Goal: Task Accomplishment & Management: Manage account settings

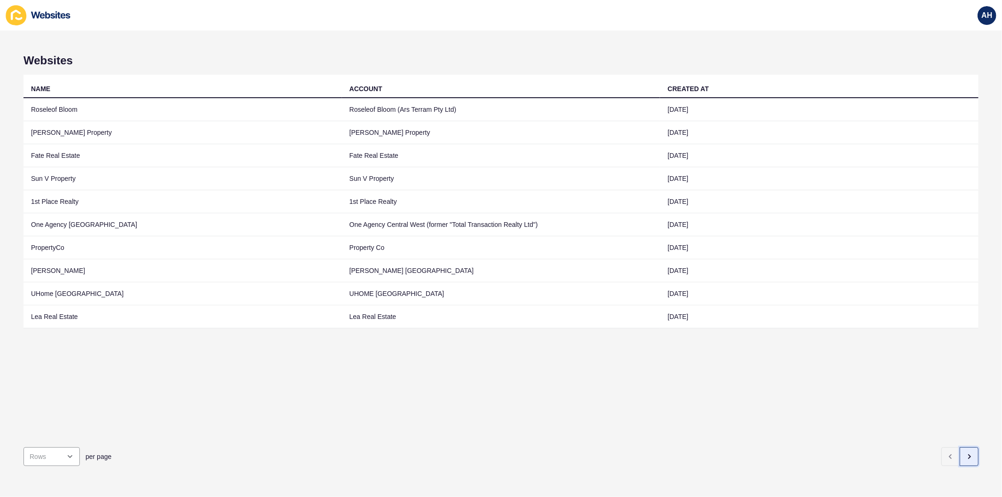
click at [965, 448] on button "button" at bounding box center [968, 456] width 19 height 19
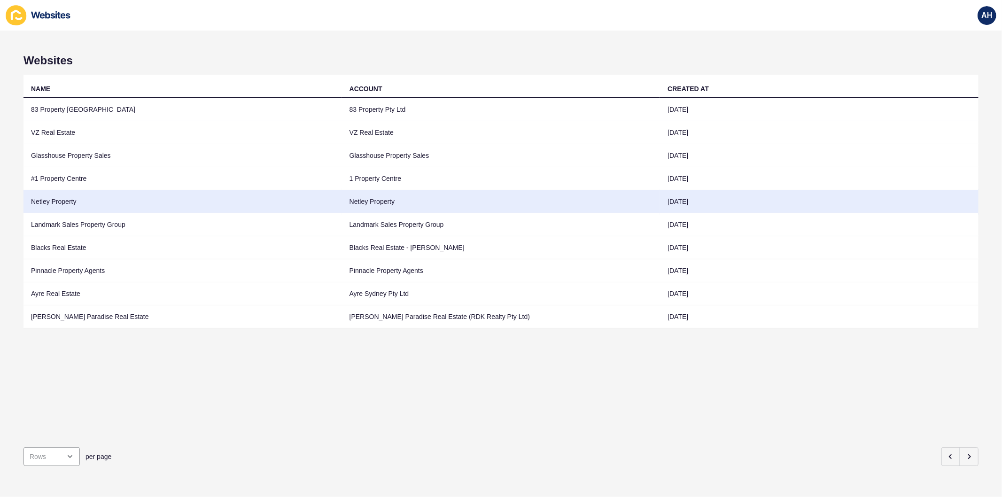
click at [416, 202] on td "Netley Property" at bounding box center [501, 201] width 318 height 23
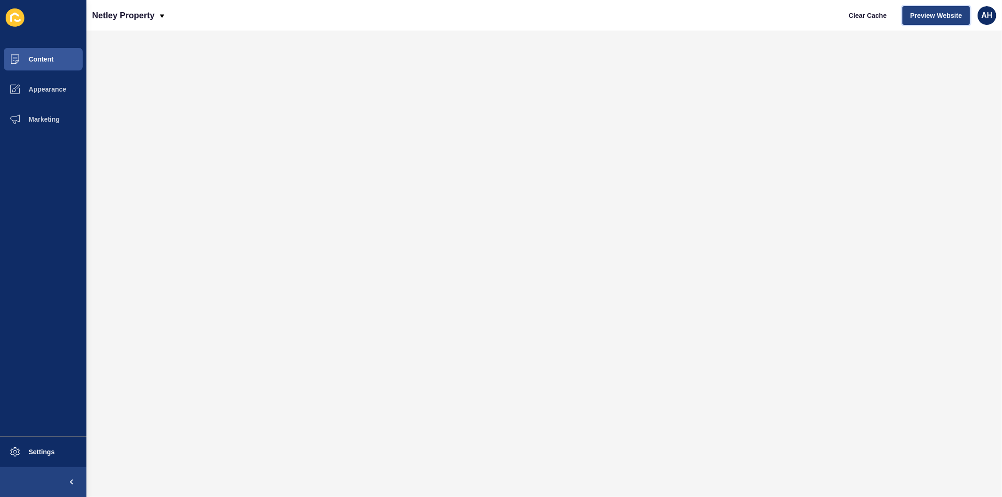
click at [925, 11] on span "Preview Website" at bounding box center [936, 15] width 52 height 9
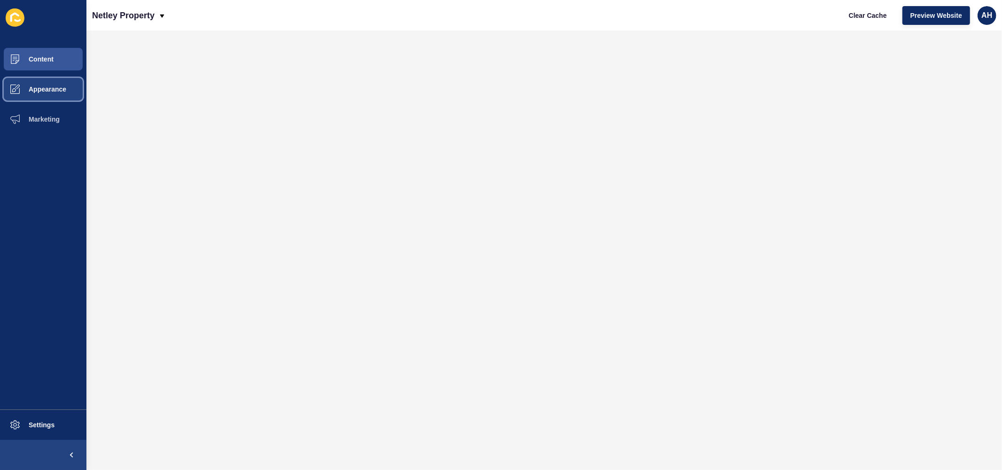
click at [34, 88] on span "Appearance" at bounding box center [33, 89] width 68 height 8
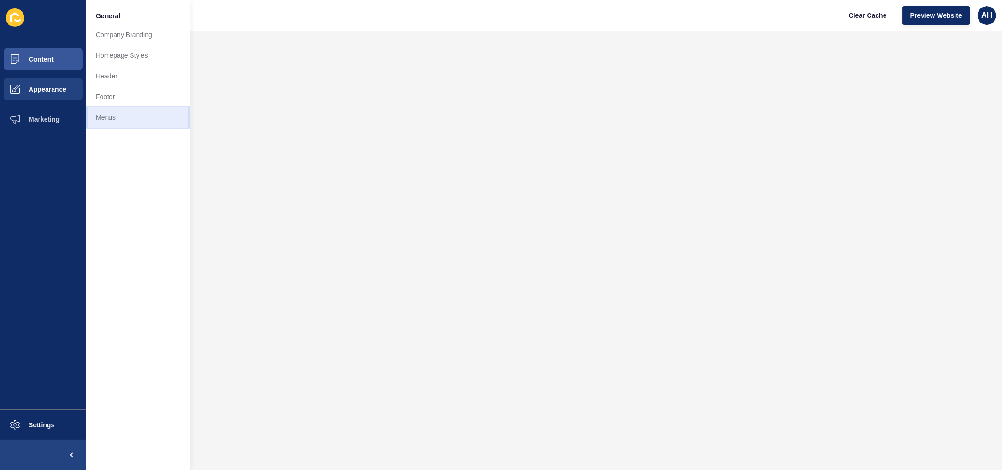
click at [113, 123] on link "Menus" at bounding box center [137, 117] width 103 height 21
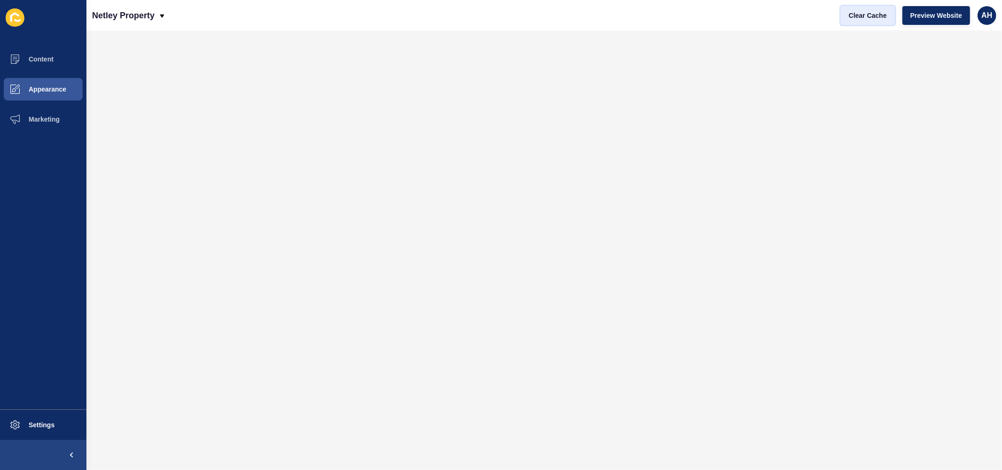
click at [866, 16] on span "Clear Cache" at bounding box center [867, 15] width 38 height 9
click at [861, 16] on span "Clear Cache" at bounding box center [867, 15] width 38 height 9
click at [53, 88] on span "Appearance" at bounding box center [33, 89] width 68 height 8
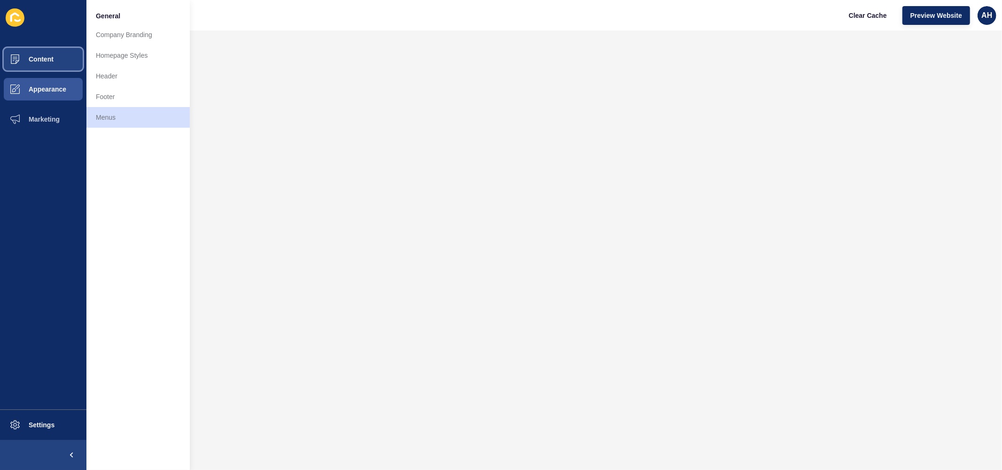
click at [48, 60] on span "Content" at bounding box center [26, 59] width 55 height 8
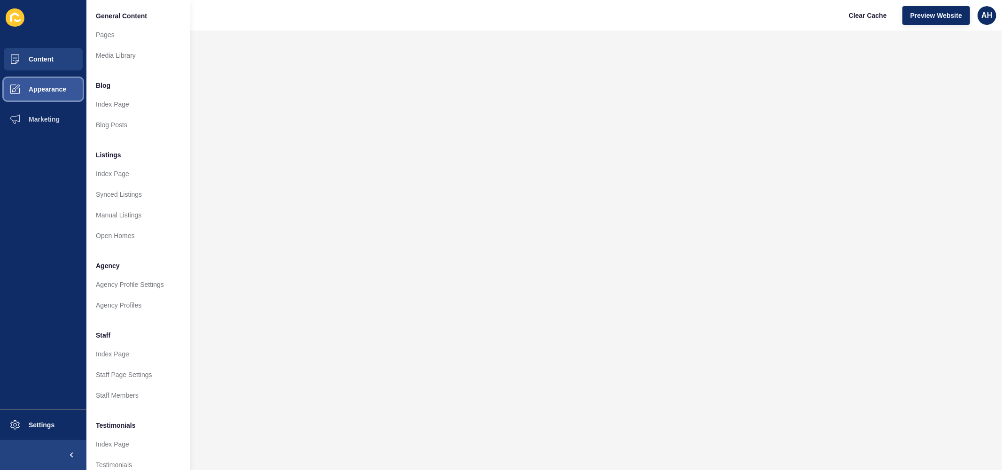
click at [46, 84] on button "Appearance" at bounding box center [43, 89] width 86 height 30
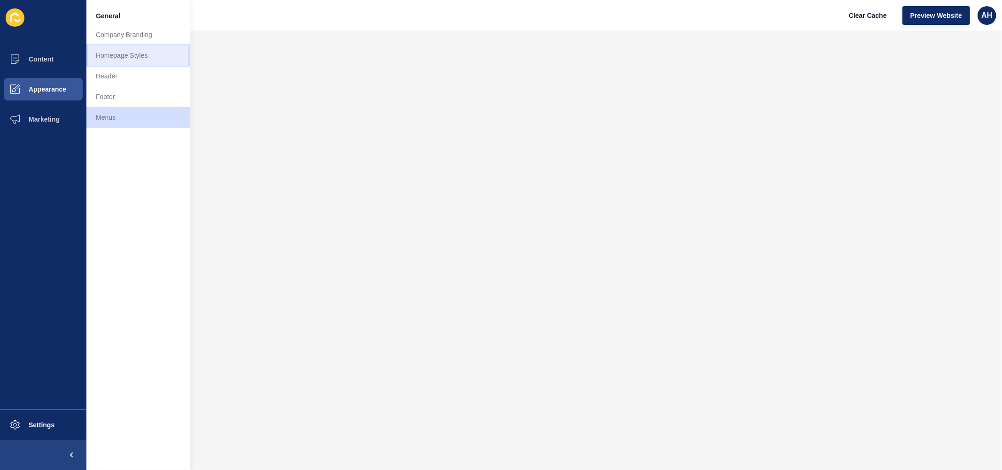
click at [128, 50] on link "Homepage Styles" at bounding box center [137, 55] width 103 height 21
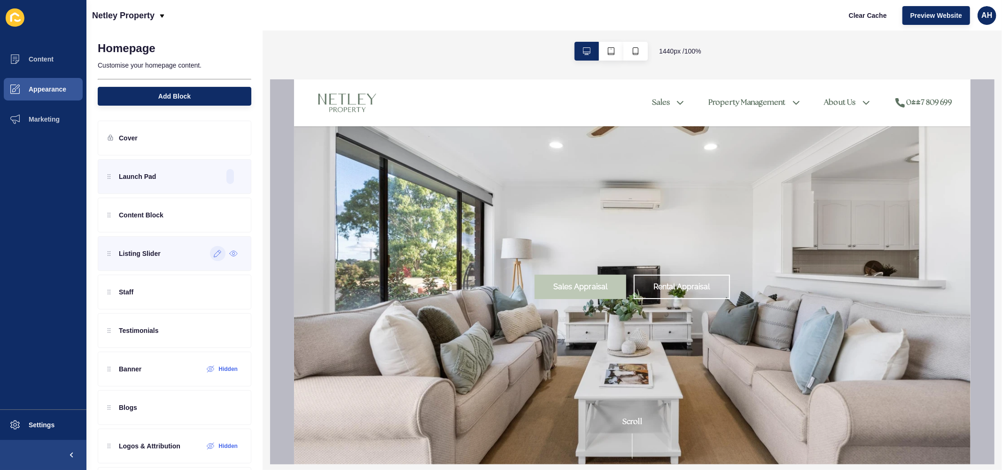
click at [214, 257] on icon at bounding box center [217, 253] width 7 height 7
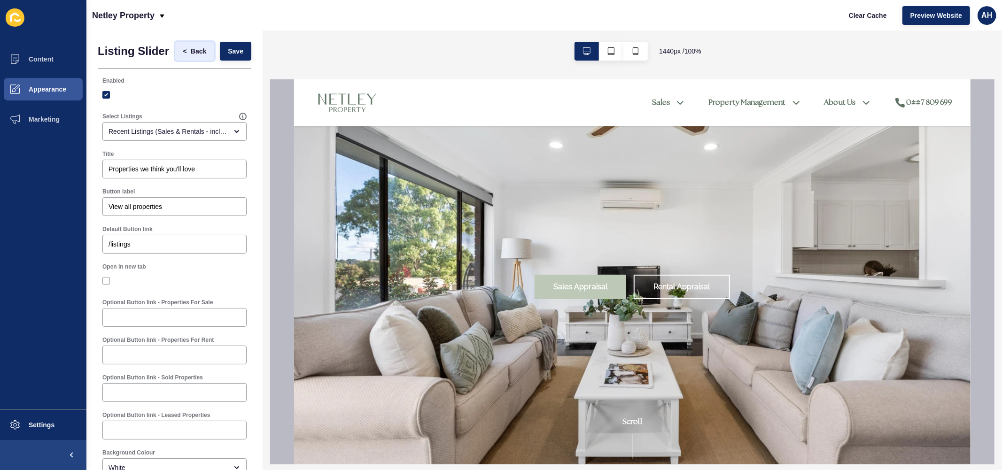
click at [191, 52] on span "Back" at bounding box center [198, 50] width 15 height 9
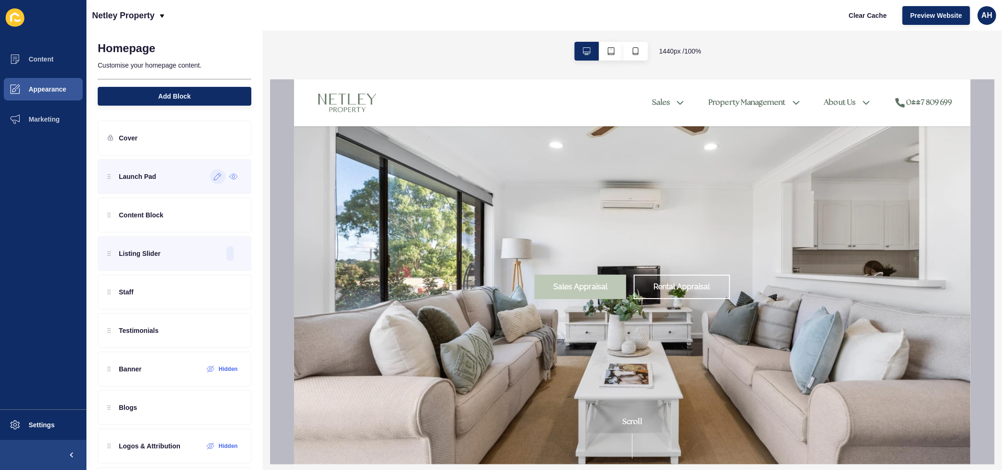
click at [214, 179] on icon at bounding box center [218, 177] width 8 height 8
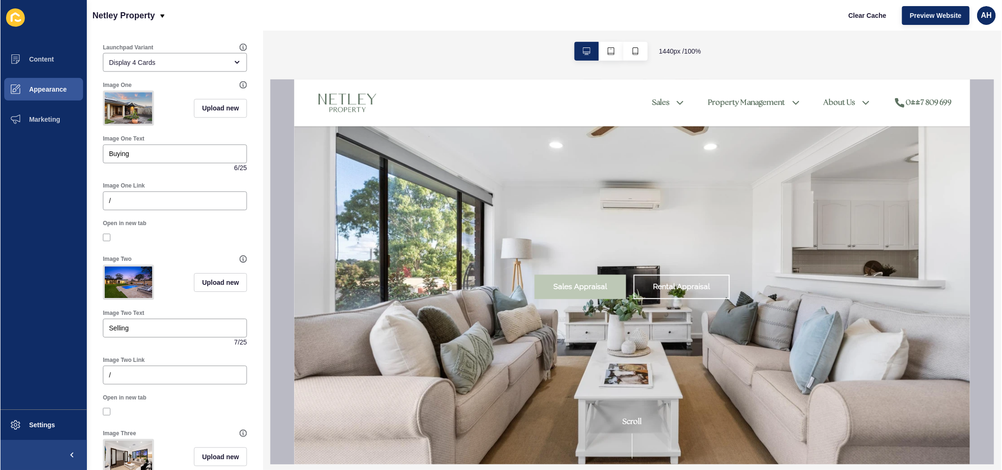
scroll to position [52, 0]
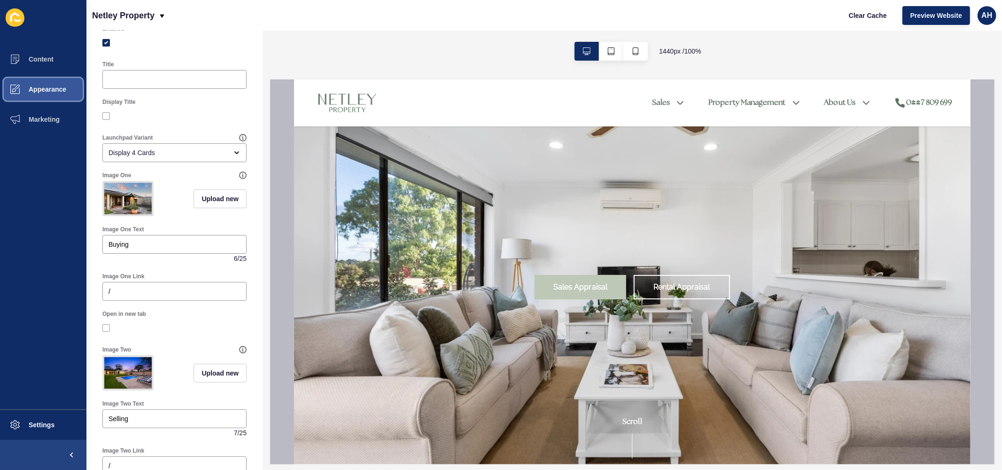
click at [41, 92] on span "Appearance" at bounding box center [33, 89] width 68 height 8
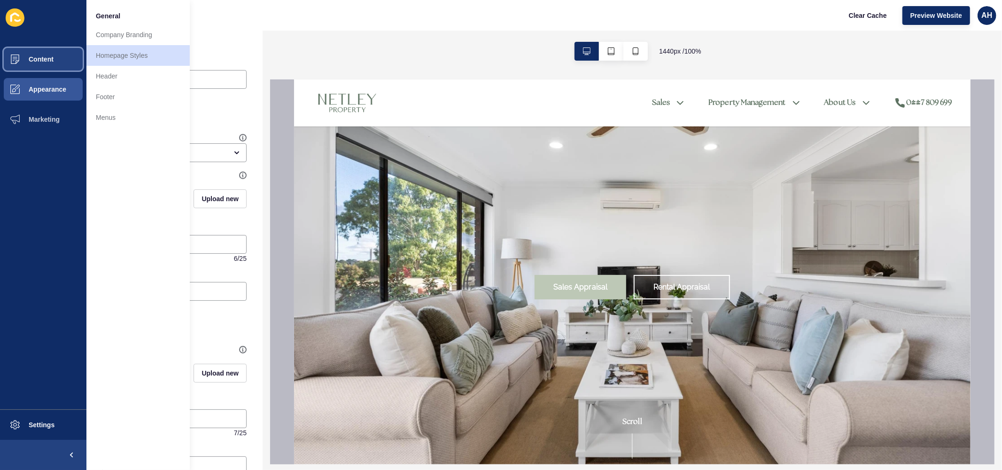
click at [41, 54] on button "Content" at bounding box center [43, 59] width 86 height 30
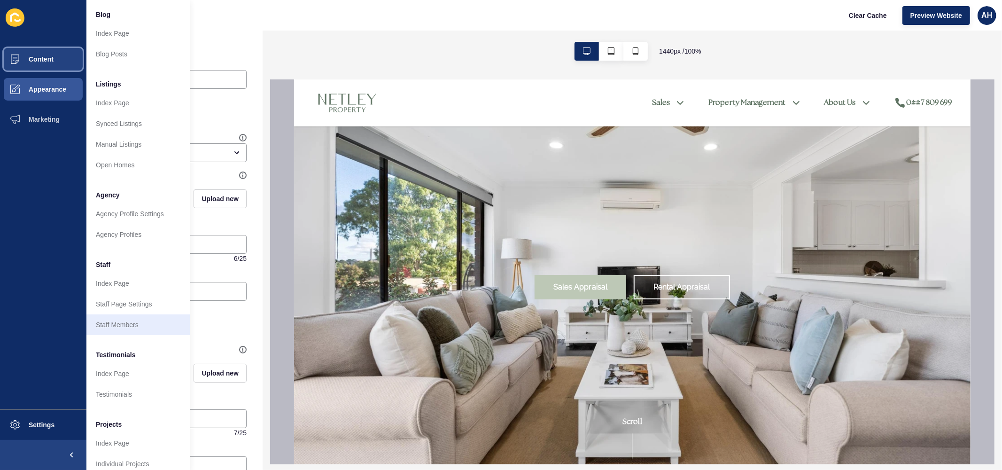
scroll to position [88, 0]
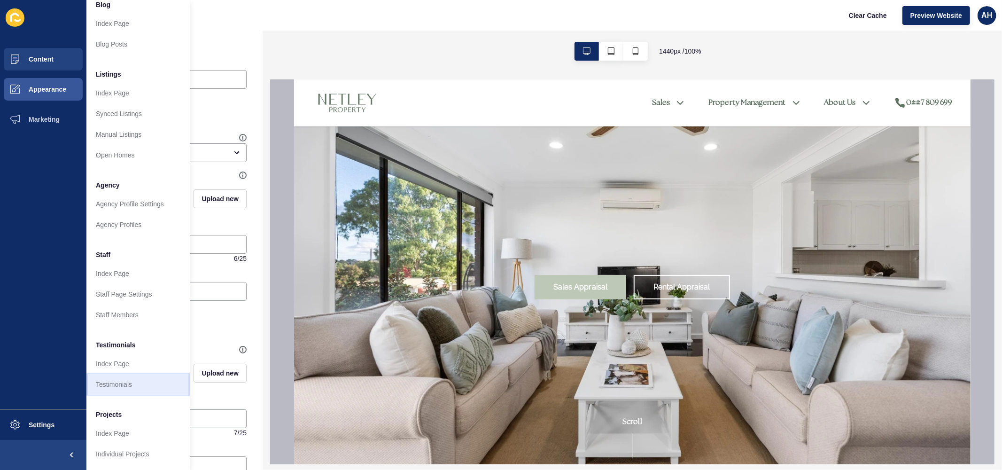
click at [130, 378] on link "Testimonials" at bounding box center [137, 384] width 103 height 21
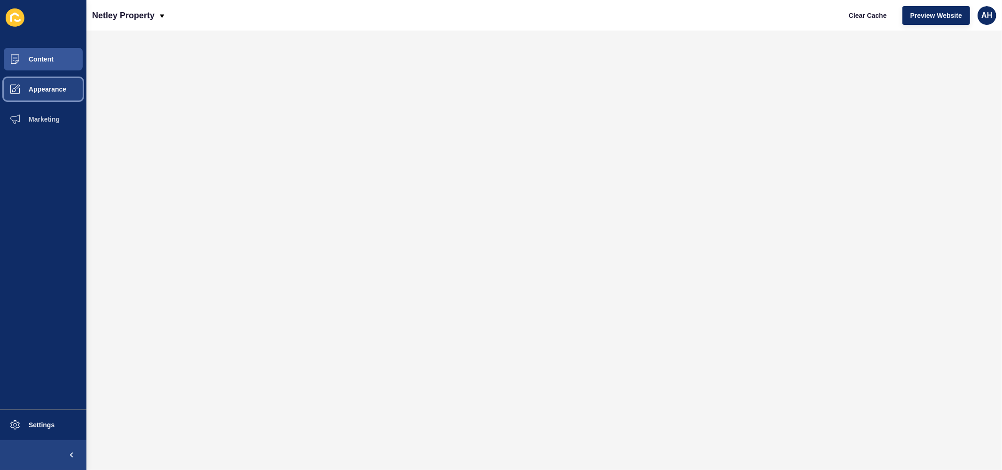
click at [28, 88] on span "Appearance" at bounding box center [33, 89] width 68 height 8
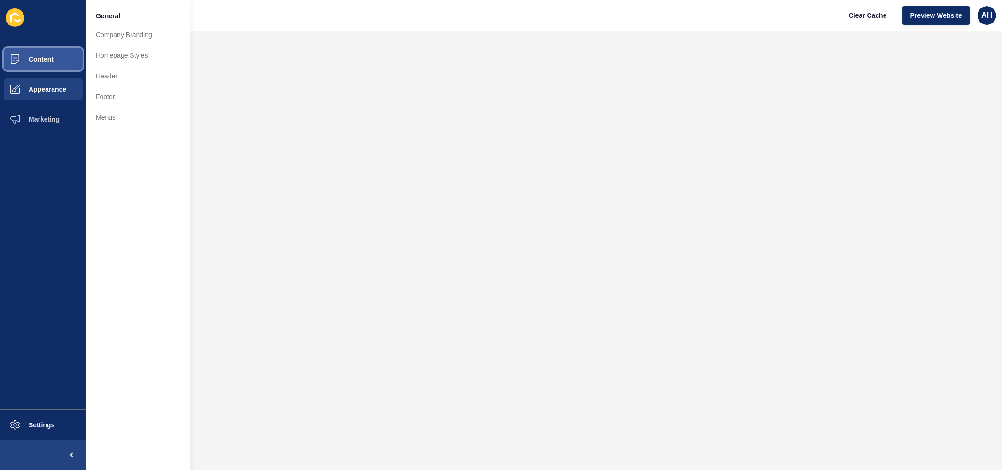
click at [57, 48] on button "Content" at bounding box center [43, 59] width 86 height 30
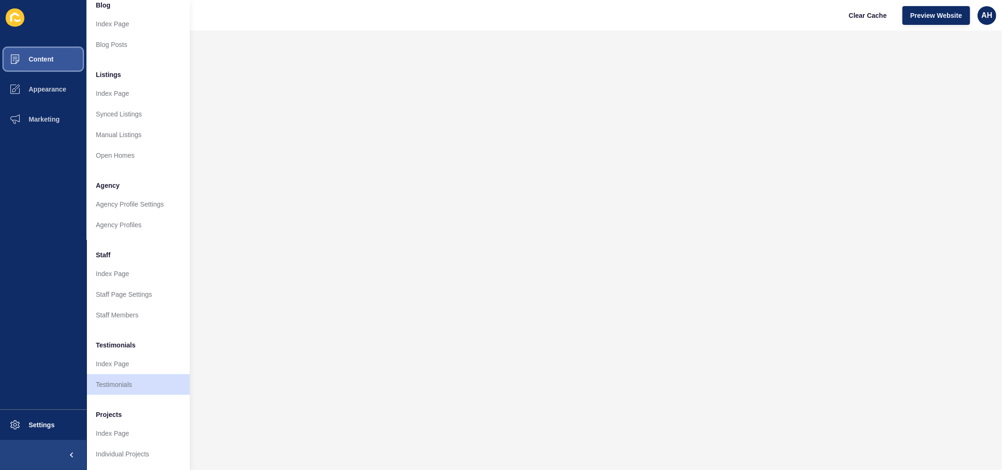
scroll to position [88, 0]
click at [124, 194] on link "Agency Profile Settings" at bounding box center [137, 204] width 103 height 21
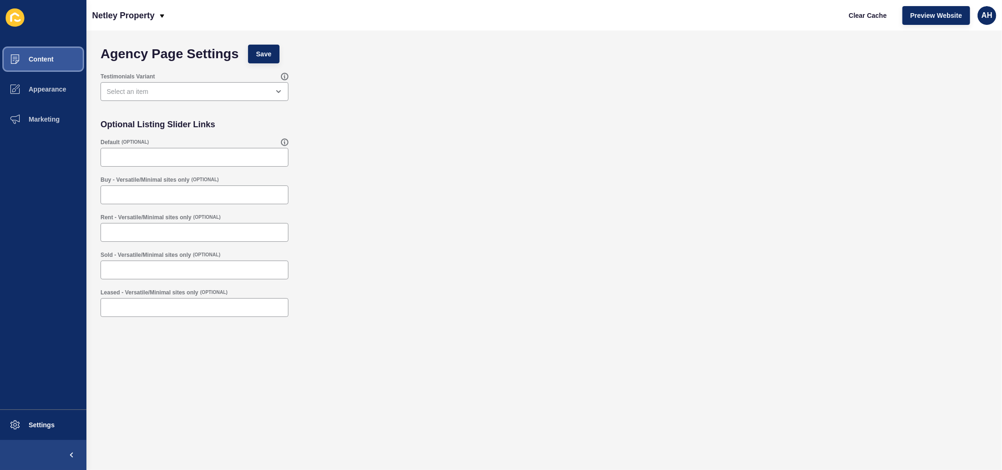
click at [54, 58] on button "Content" at bounding box center [43, 59] width 86 height 30
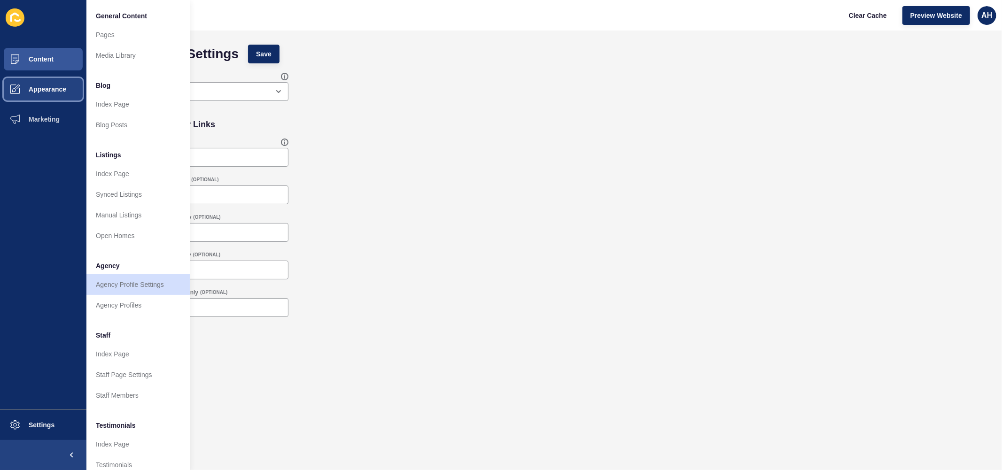
click at [35, 95] on button "Appearance" at bounding box center [43, 89] width 86 height 30
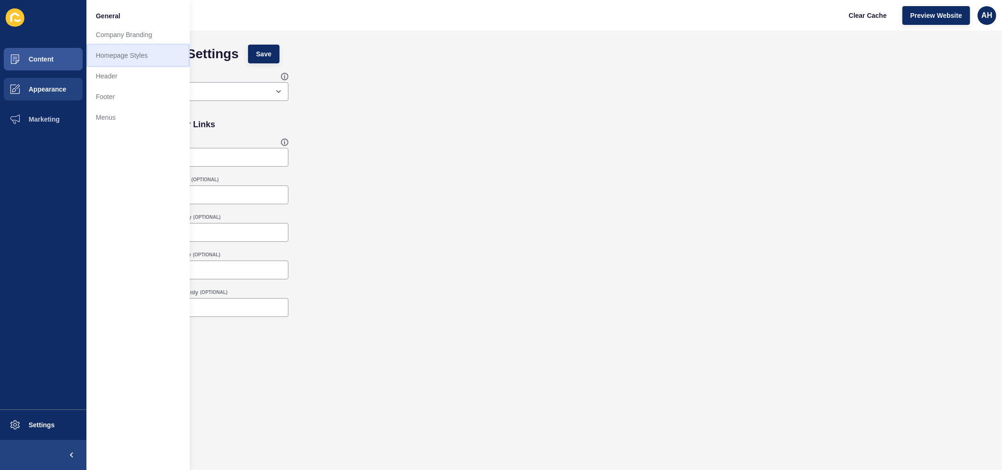
click at [116, 59] on link "Homepage Styles" at bounding box center [137, 55] width 103 height 21
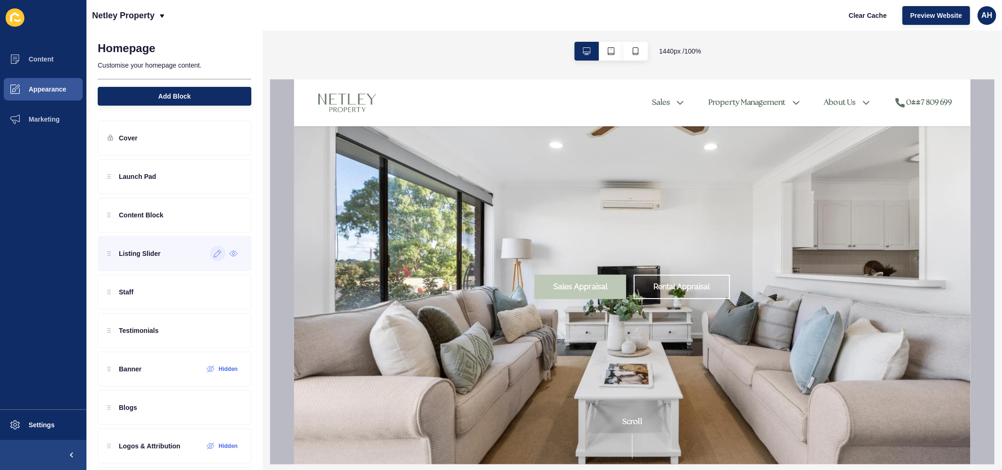
click at [214, 251] on icon at bounding box center [218, 254] width 8 height 8
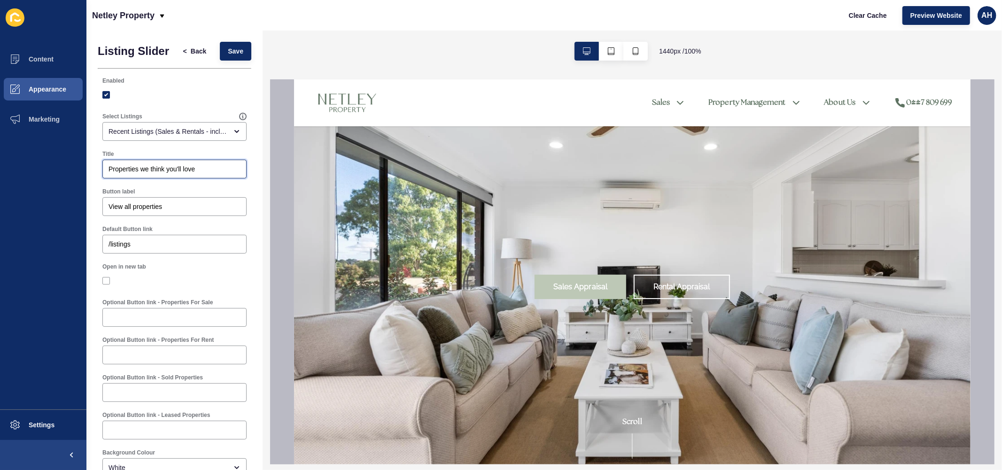
drag, startPoint x: 204, startPoint y: 176, endPoint x: 62, endPoint y: 176, distance: 142.3
click at [62, 176] on div "Content Appearance Marketing Settings Netley Property Clear Cache Preview Websi…" at bounding box center [501, 235] width 1002 height 470
click at [220, 57] on button "Save" at bounding box center [235, 51] width 31 height 19
click at [191, 52] on span "Back" at bounding box center [198, 50] width 15 height 9
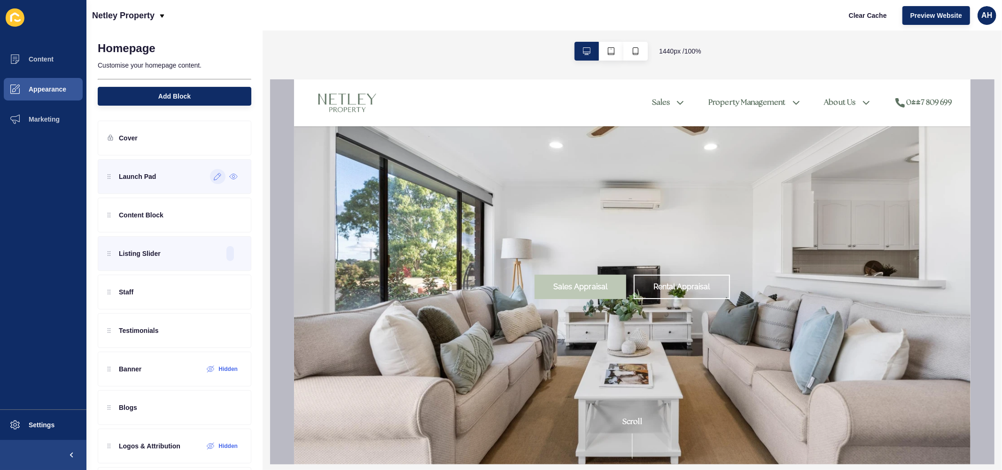
click at [214, 178] on icon at bounding box center [218, 177] width 8 height 8
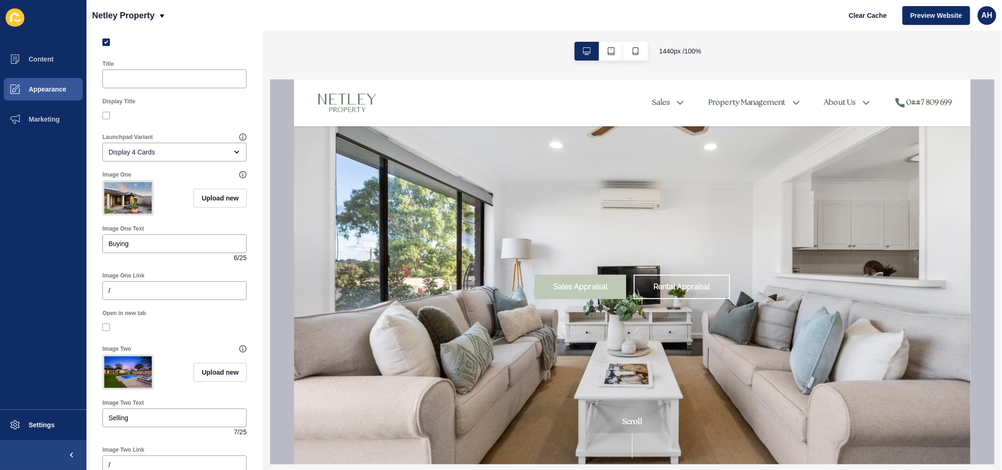
scroll to position [52, 0]
click at [77, 241] on ul "Content Appearance Marketing" at bounding box center [43, 226] width 86 height 365
click at [201, 203] on span "Upload new" at bounding box center [219, 198] width 37 height 9
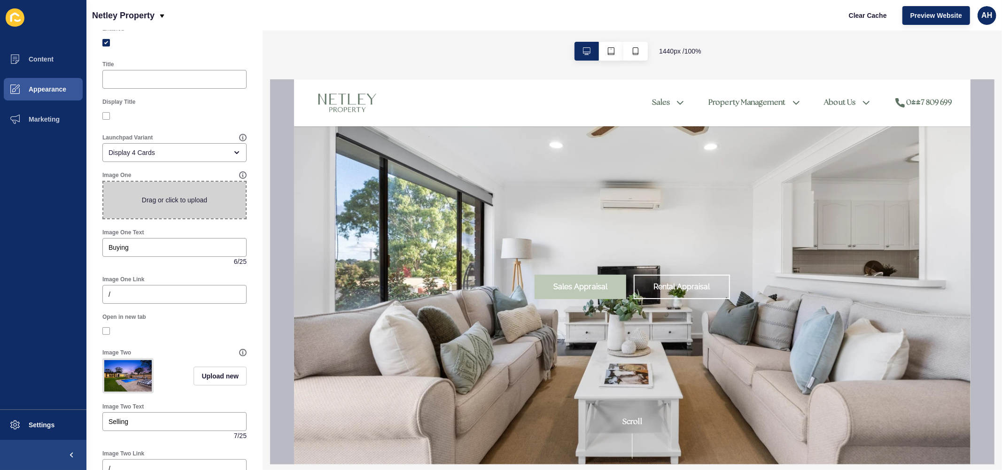
click at [167, 203] on span at bounding box center [174, 200] width 142 height 37
click at [103, 182] on input "Drag or click to upload" at bounding box center [103, 182] width 0 height 0
type input "C:\fakepath\DSC06598.jpg"
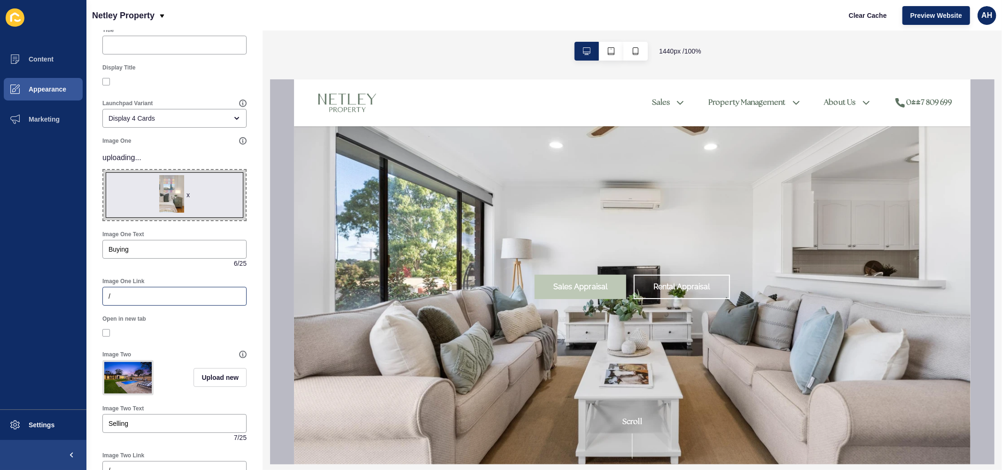
scroll to position [156, 0]
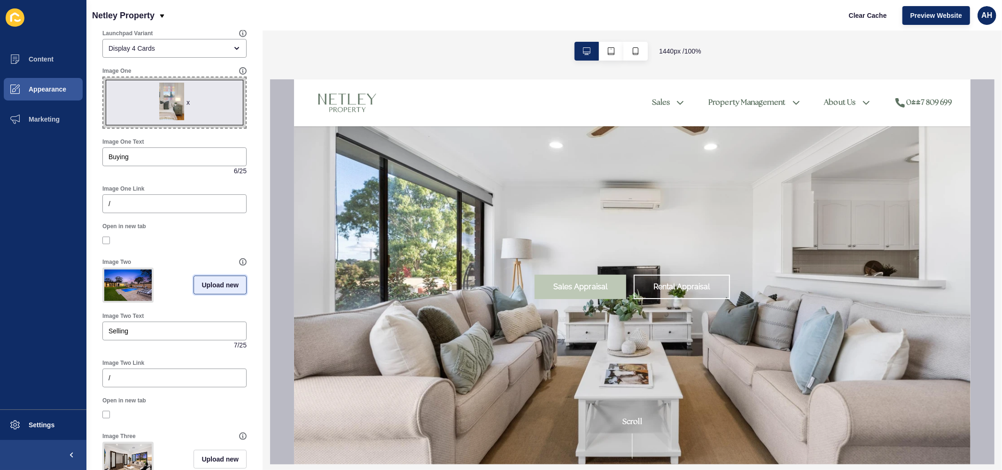
click at [201, 290] on span "Upload new" at bounding box center [219, 284] width 37 height 9
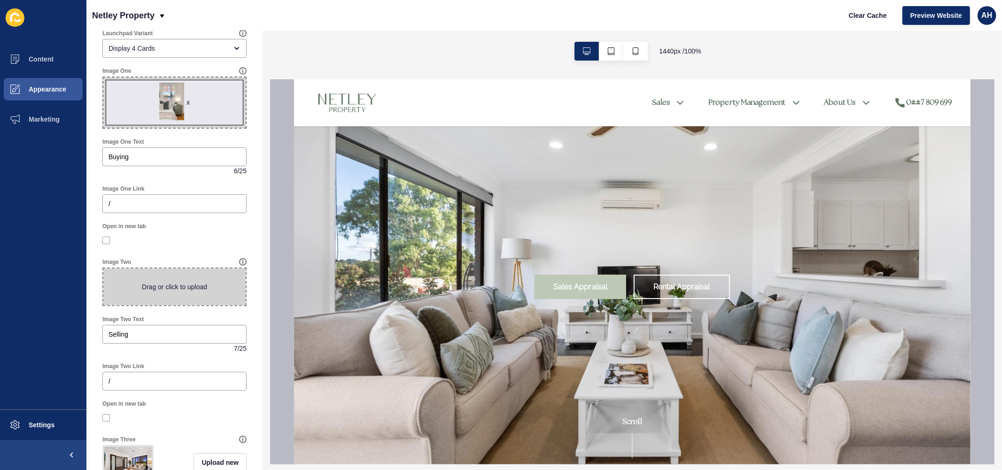
click at [143, 283] on span at bounding box center [174, 287] width 142 height 37
click at [103, 269] on input "Drag or click to upload" at bounding box center [103, 269] width 0 height 0
type input "C:\fakepath\DSC06733.jpg"
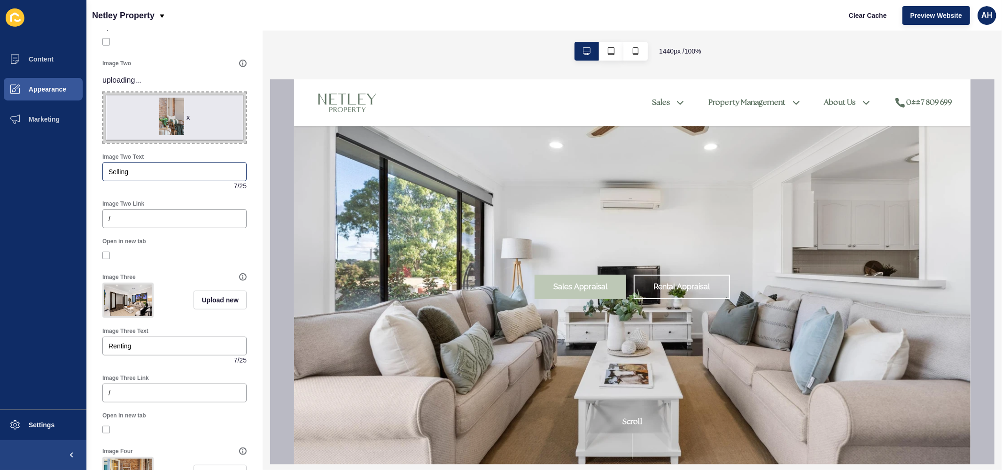
scroll to position [365, 0]
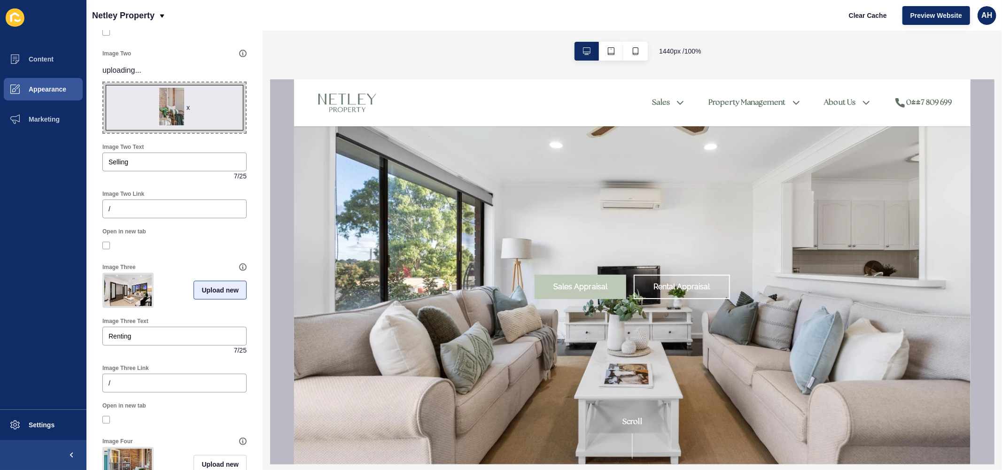
click at [205, 313] on div "Image Three Text Renting 7 / 25" at bounding box center [175, 336] width 154 height 47
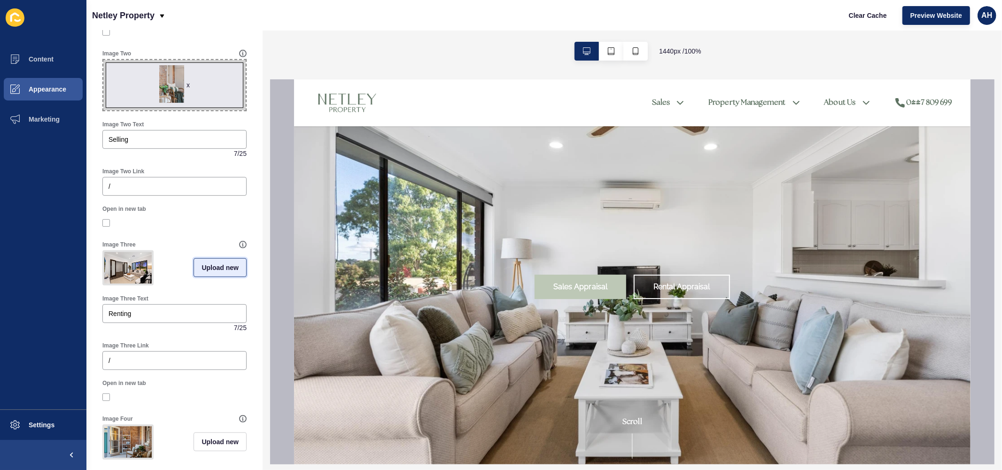
click at [201, 268] on span "Upload new" at bounding box center [219, 267] width 37 height 9
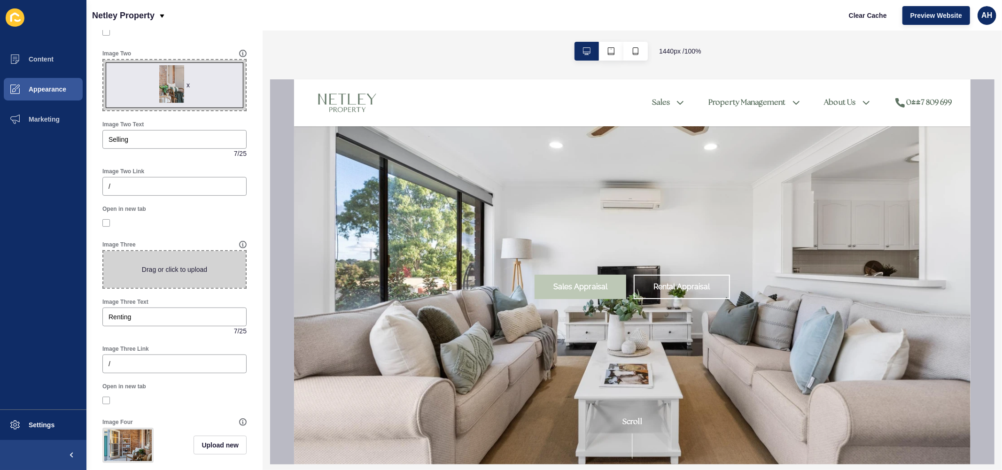
click at [163, 270] on span at bounding box center [174, 269] width 142 height 37
click at [103, 251] on input "Drag or click to upload" at bounding box center [103, 251] width 0 height 0
type input "C:\fakepath\DSC06653.jpg"
